Goal: Navigation & Orientation: Find specific page/section

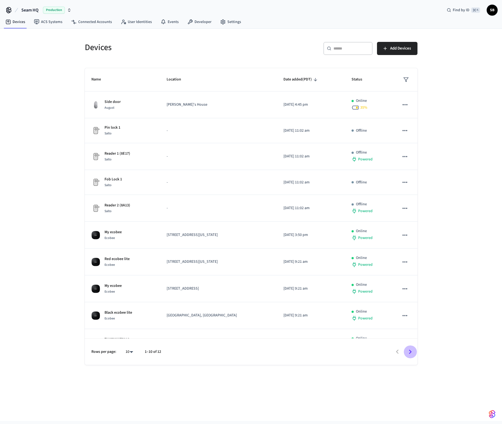
click at [412, 350] on icon "Go to next page" at bounding box center [410, 351] width 8 height 8
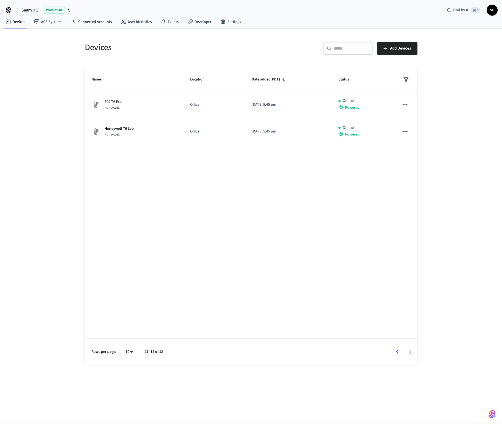
click at [31, 8] on span "Seam HQ" at bounding box center [29, 10] width 17 height 7
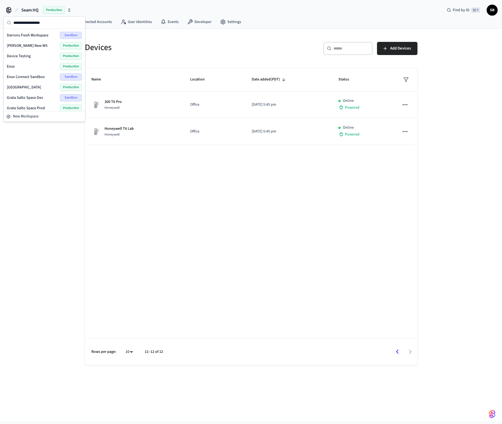
click at [30, 63] on div "Enso Production" at bounding box center [44, 66] width 75 height 7
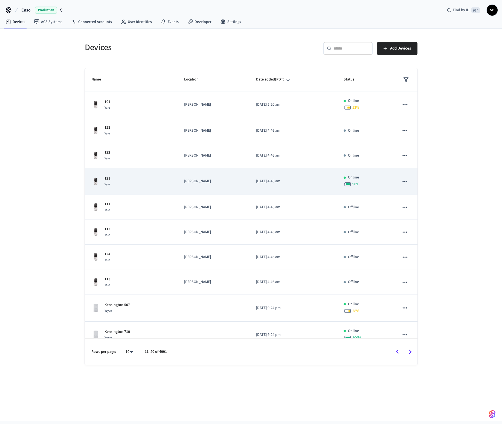
scroll to position [10, 0]
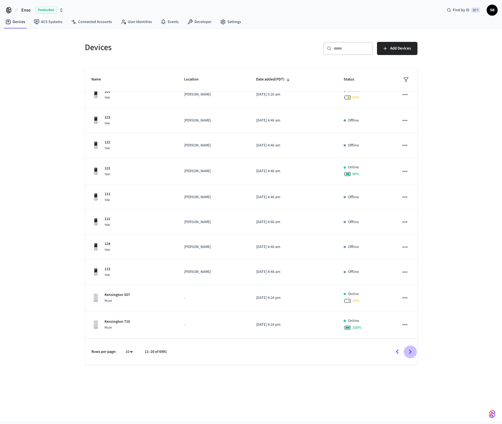
click at [408, 351] on icon "Go to next page" at bounding box center [410, 351] width 8 height 8
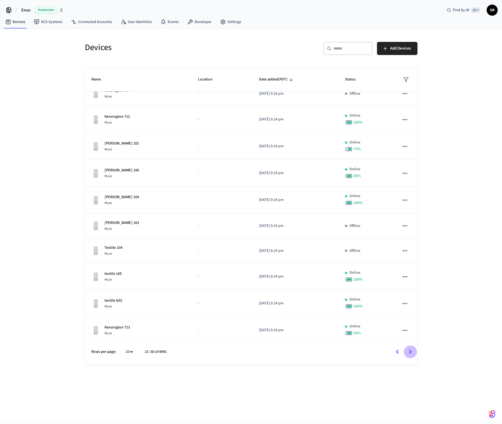
click at [408, 351] on icon "Go to next page" at bounding box center [410, 351] width 8 height 8
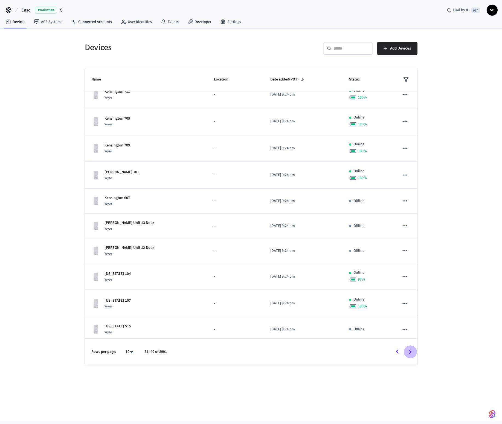
click at [408, 351] on icon "Go to next page" at bounding box center [410, 351] width 8 height 8
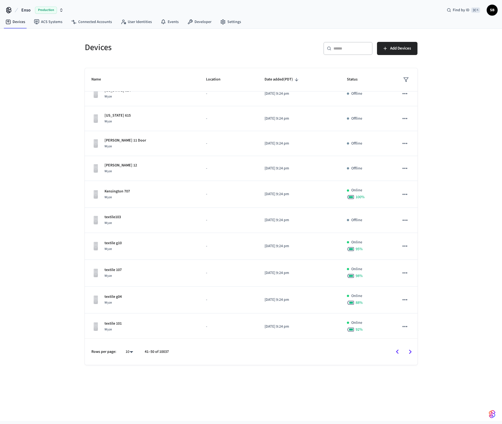
click at [408, 351] on icon "Go to next page" at bounding box center [410, 351] width 8 height 8
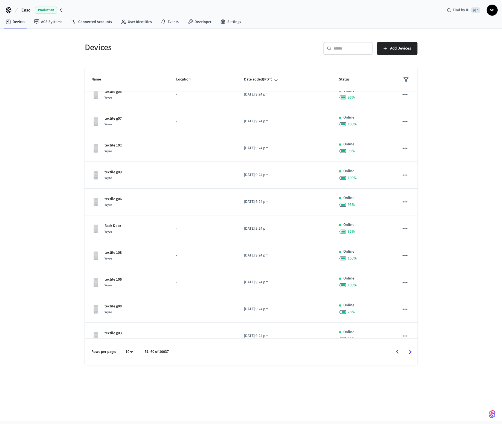
click at [408, 351] on icon "Go to next page" at bounding box center [410, 351] width 8 height 8
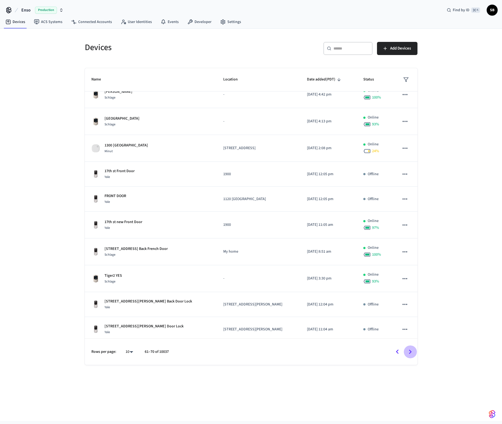
click at [408, 351] on icon "Go to next page" at bounding box center [410, 351] width 8 height 8
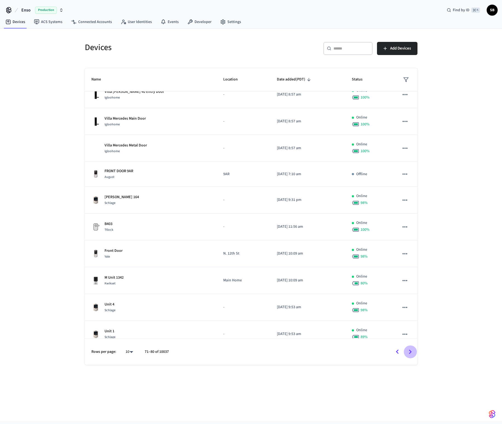
click at [408, 351] on icon "Go to next page" at bounding box center [410, 351] width 8 height 8
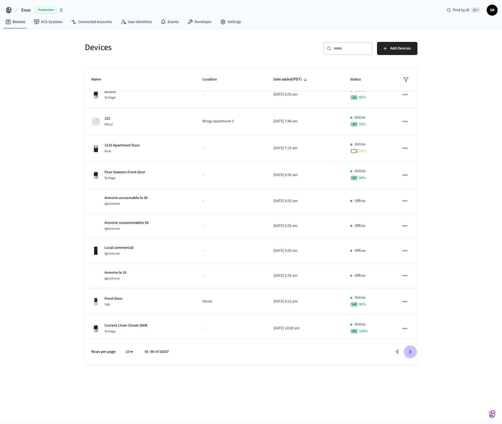
click at [408, 351] on icon "Go to next page" at bounding box center [410, 351] width 8 height 8
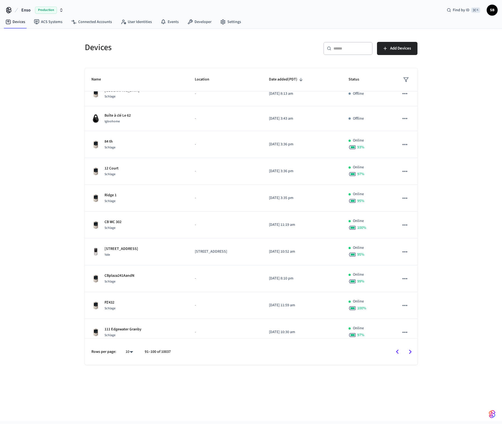
drag, startPoint x: 408, startPoint y: 351, endPoint x: 450, endPoint y: 352, distance: 42.4
click at [450, 352] on div "Devices ​ ​ Add Devices Name Location Date added (PDT) Status Haven Creek Schla…" at bounding box center [251, 225] width 502 height 392
click at [53, 8] on span "Production" at bounding box center [46, 10] width 22 height 7
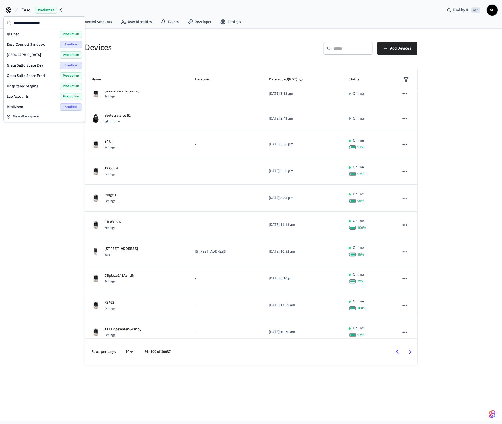
scroll to position [56, 0]
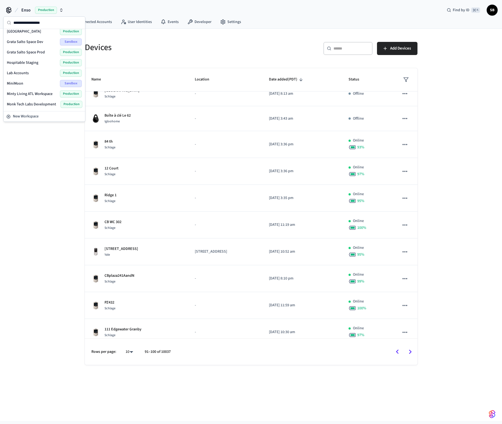
click at [24, 72] on span "Lab Accounts" at bounding box center [18, 72] width 22 height 5
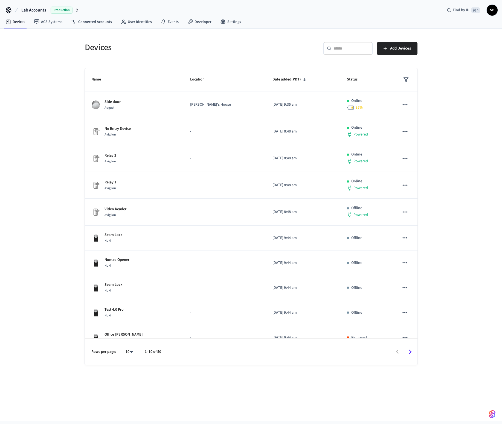
click at [71, 323] on div "Devices ​ ​ Add Devices Name Location Date added (PDT) Status Side door [PERSON…" at bounding box center [251, 225] width 502 height 392
